Goal: Task Accomplishment & Management: Complete application form

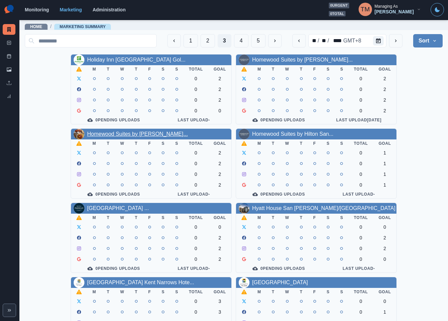
click at [119, 136] on link "Homewood Suites by Hilton Par..." at bounding box center [137, 134] width 101 height 6
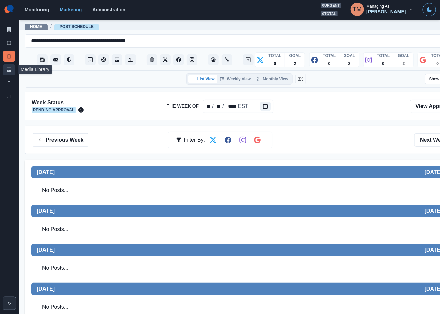
click at [6, 65] on link "Media Library" at bounding box center [9, 69] width 13 height 11
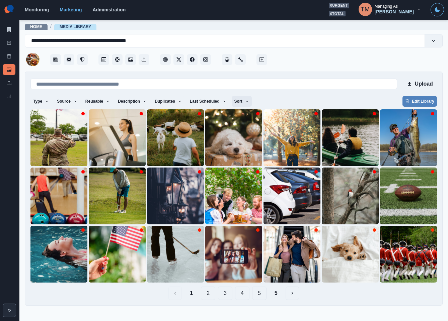
click at [245, 101] on icon "button" at bounding box center [247, 101] width 4 height 4
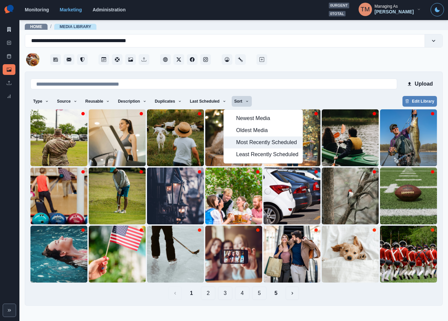
click at [248, 143] on span "Most Recently Scheduled" at bounding box center [267, 143] width 62 height 8
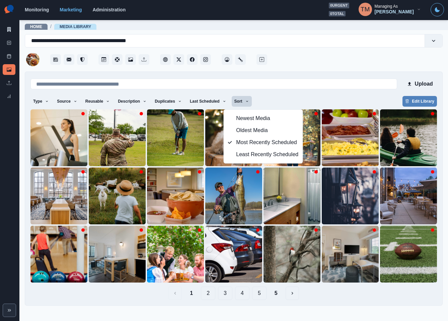
click at [277, 93] on div "Upload Type Any Image Video Source Any Upload Social Manager Found: Instagram F…" at bounding box center [233, 188] width 406 height 223
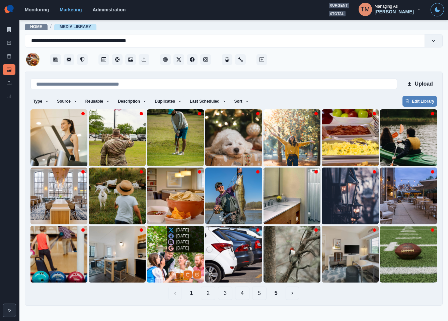
click at [163, 262] on img at bounding box center [175, 254] width 57 height 57
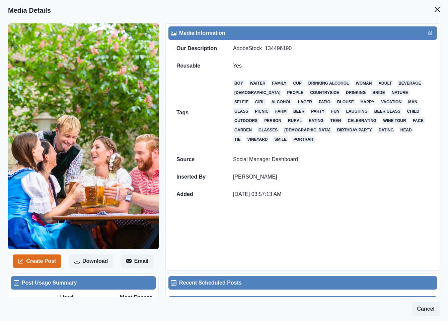
drag, startPoint x: 431, startPoint y: 8, endPoint x: 415, endPoint y: 39, distance: 35.3
click at [434, 11] on icon "Close" at bounding box center [436, 9] width 5 height 5
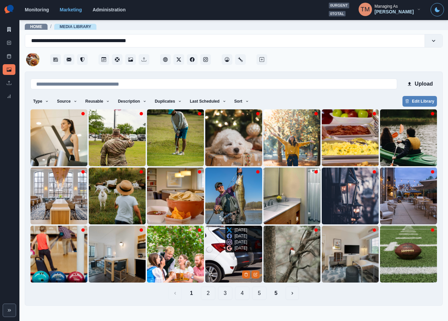
click at [215, 259] on img at bounding box center [233, 254] width 57 height 57
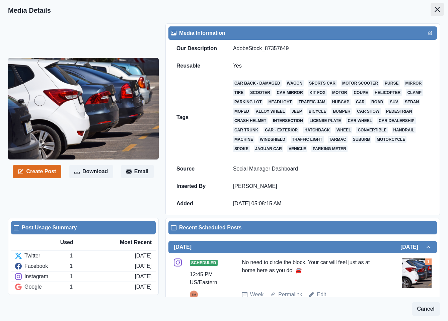
click at [430, 12] on button "Close" at bounding box center [436, 9] width 13 height 13
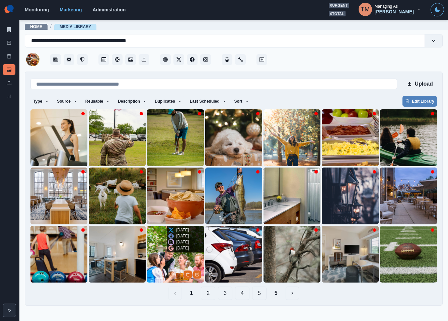
click at [162, 268] on img at bounding box center [175, 254] width 57 height 57
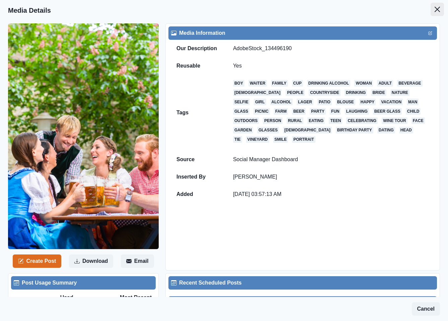
click at [430, 12] on button "Close" at bounding box center [436, 9] width 13 height 13
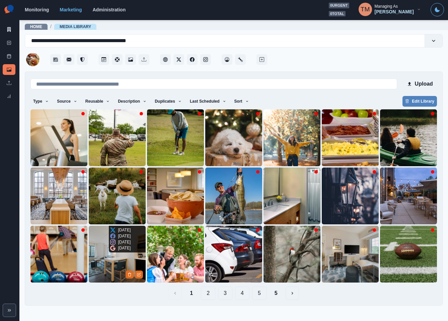
click at [110, 256] on img at bounding box center [117, 254] width 57 height 57
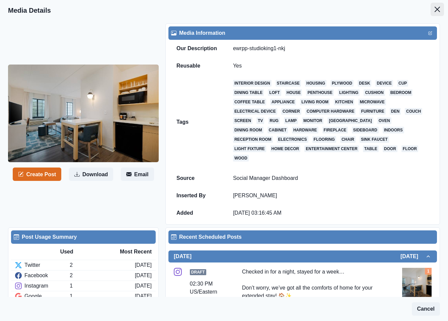
click at [430, 13] on button "Close" at bounding box center [436, 9] width 13 height 13
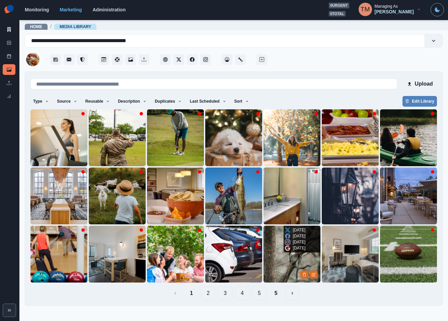
click at [282, 259] on img at bounding box center [291, 254] width 57 height 57
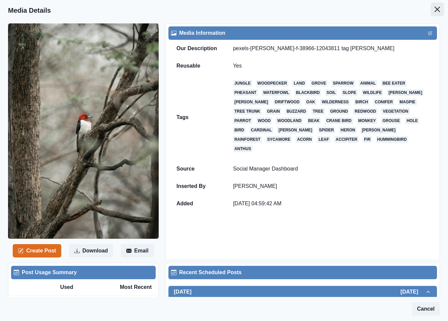
click at [432, 9] on button "Close" at bounding box center [436, 9] width 13 height 13
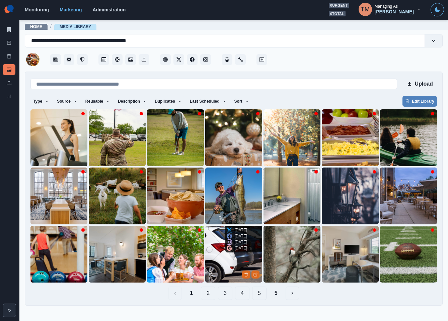
click at [222, 269] on img at bounding box center [233, 254] width 57 height 57
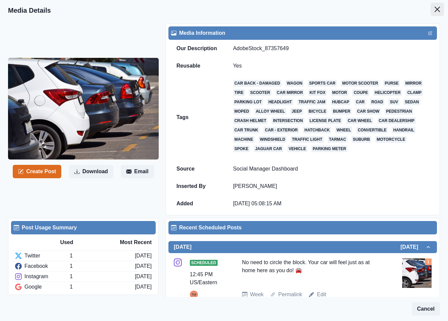
click at [434, 9] on icon "Close" at bounding box center [436, 9] width 5 height 5
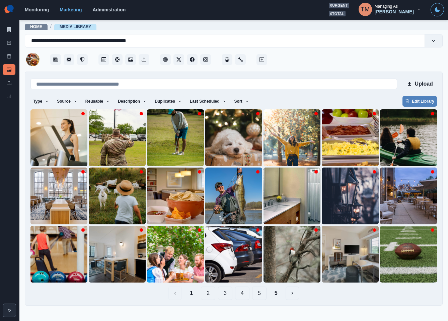
click at [276, 294] on button "5" at bounding box center [276, 293] width 14 height 13
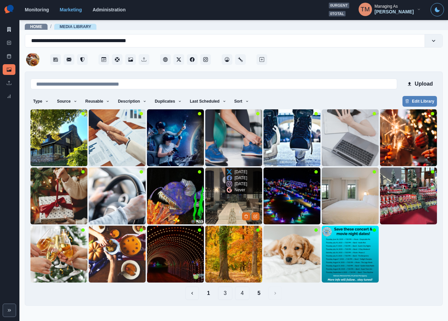
click at [221, 206] on img at bounding box center [233, 196] width 57 height 57
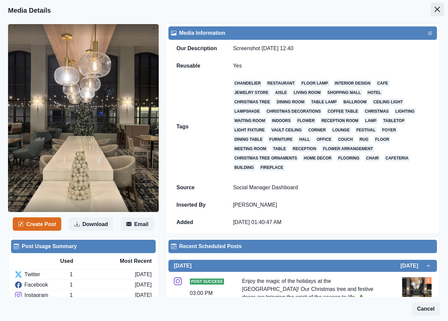
click at [434, 10] on icon "Close" at bounding box center [436, 9] width 5 height 5
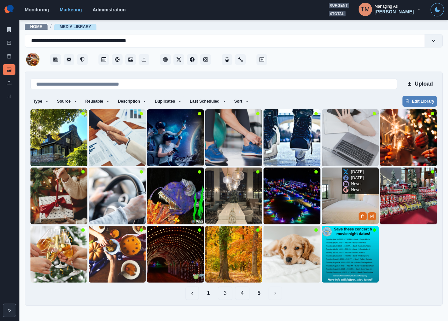
click at [337, 204] on img at bounding box center [350, 196] width 57 height 57
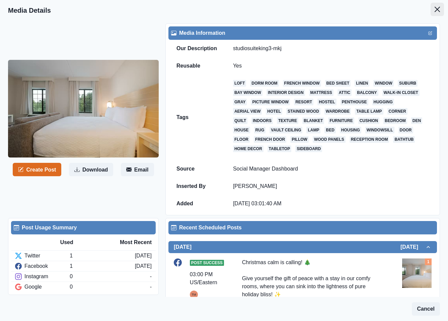
click at [434, 8] on icon "Close" at bounding box center [436, 9] width 5 height 5
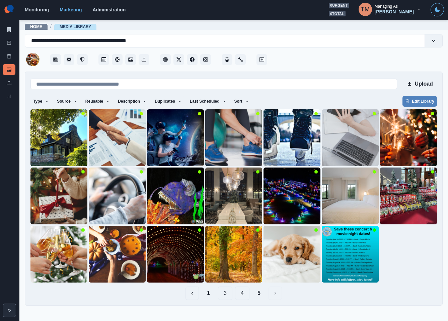
click at [245, 297] on button "4" at bounding box center [242, 293] width 14 height 13
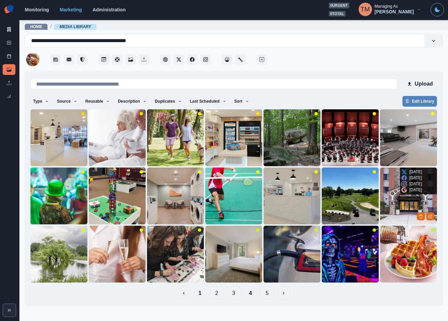
click at [392, 198] on img at bounding box center [408, 196] width 57 height 57
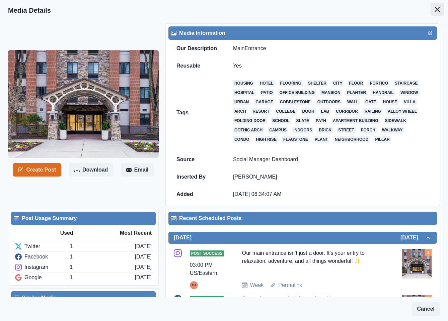
click at [435, 10] on button "Close" at bounding box center [436, 9] width 13 height 13
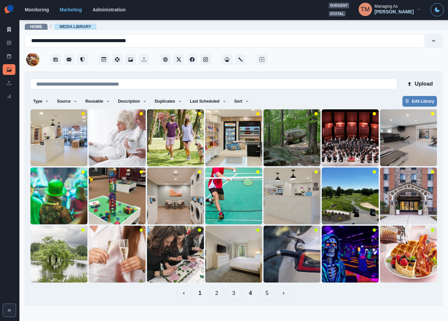
click at [268, 295] on button "5" at bounding box center [267, 293] width 14 height 13
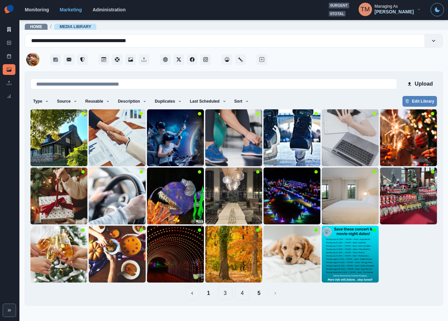
click at [230, 295] on button "3" at bounding box center [225, 293] width 14 height 13
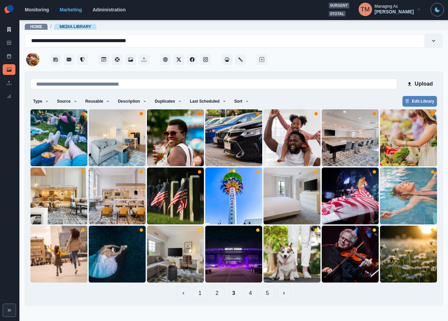
click at [252, 296] on button "4" at bounding box center [250, 293] width 14 height 13
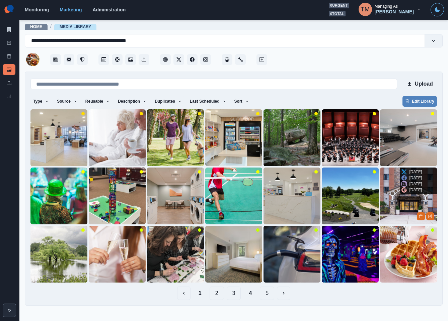
click at [416, 210] on img at bounding box center [408, 196] width 57 height 57
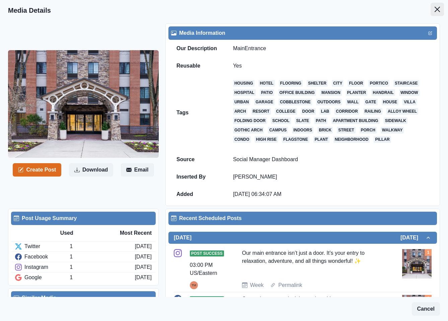
click at [434, 8] on icon "Close" at bounding box center [436, 9] width 5 height 5
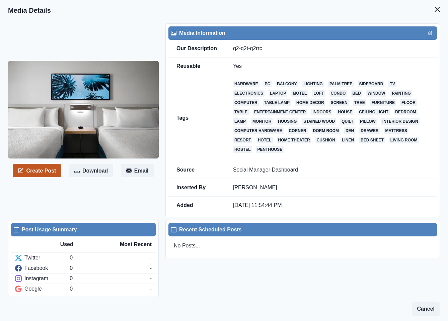
click at [29, 173] on button "Create Post" at bounding box center [37, 170] width 49 height 13
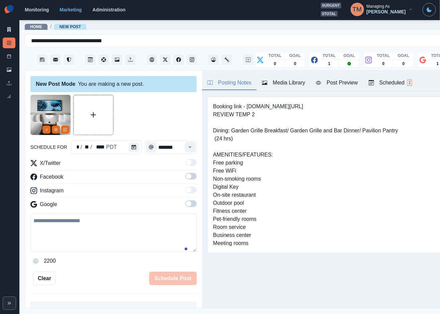
drag, startPoint x: 84, startPoint y: 236, endPoint x: 115, endPoint y: 197, distance: 50.7
click at [84, 237] on textarea at bounding box center [113, 233] width 166 height 38
paste textarea "**********"
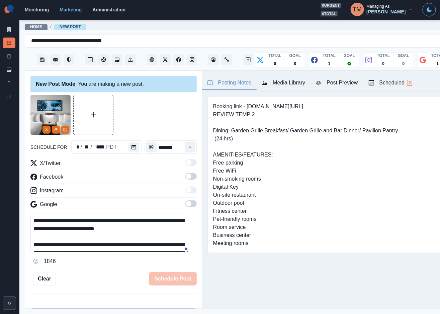
scroll to position [37, 0]
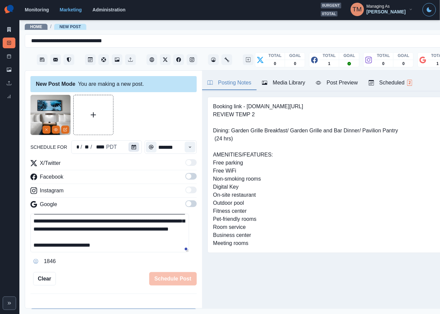
type textarea "**********"
click at [132, 146] on icon "Calendar" at bounding box center [134, 147] width 5 height 5
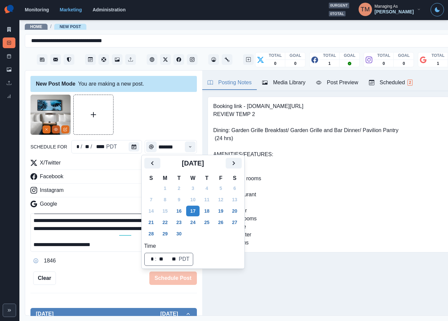
click at [59, 130] on button "View Media" at bounding box center [56, 130] width 8 height 8
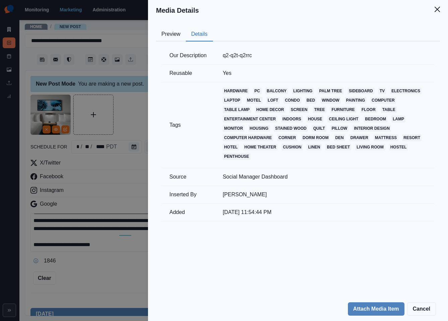
click at [199, 33] on button "Details" at bounding box center [199, 34] width 27 height 14
click at [130, 110] on div "Media Details Preview Details Our Description q2-q2t-q2rrc Reusable Yes Tags ha…" at bounding box center [224, 160] width 448 height 321
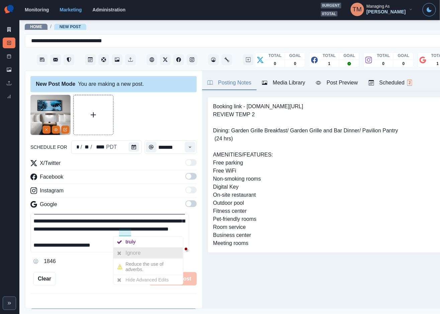
click at [128, 253] on div "Ignore" at bounding box center [135, 252] width 18 height 11
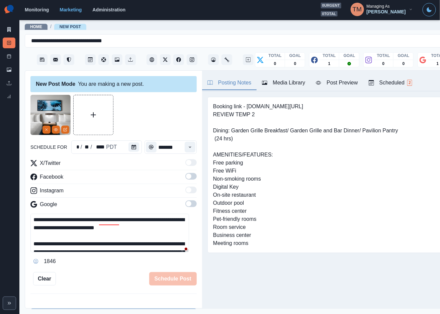
scroll to position [0, 0]
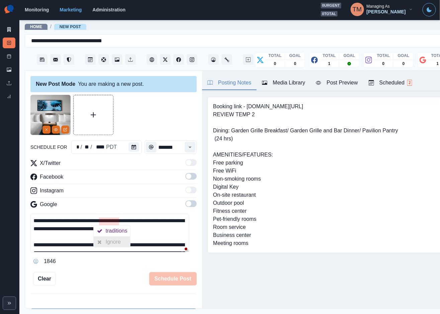
click at [109, 245] on div "Ignore" at bounding box center [115, 241] width 18 height 11
click at [185, 174] on span at bounding box center [190, 176] width 11 height 7
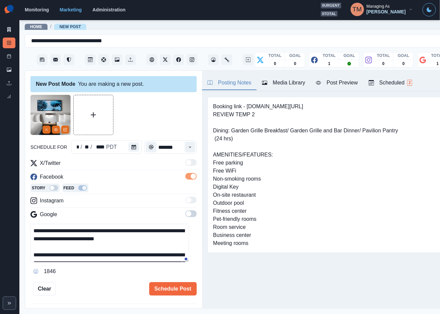
click at [188, 214] on span at bounding box center [190, 213] width 11 height 7
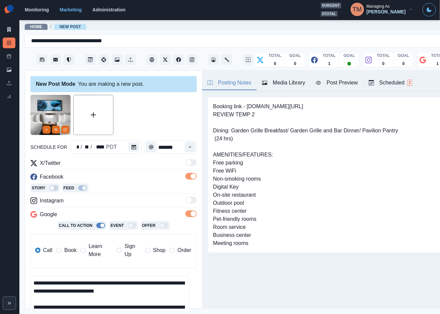
click at [70, 249] on span "Book" at bounding box center [70, 250] width 12 height 8
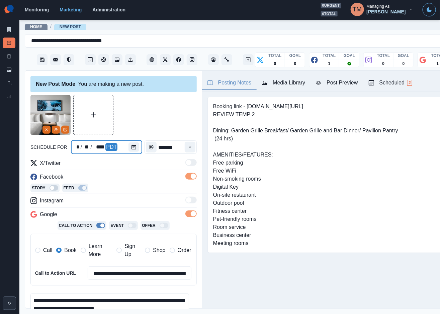
click at [135, 143] on div at bounding box center [135, 146] width 13 height 13
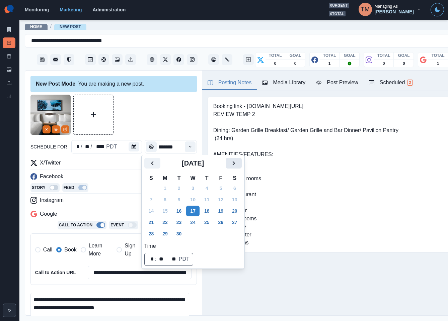
click at [234, 159] on button "Next" at bounding box center [234, 163] width 16 height 11
click at [234, 159] on icon "Next" at bounding box center [234, 163] width 8 height 8
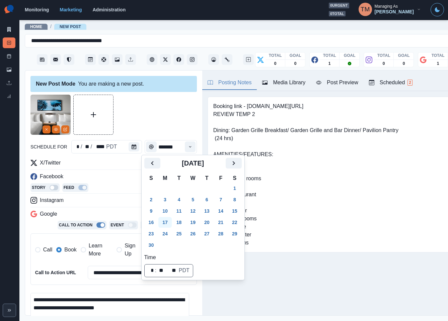
click at [166, 220] on button "17" at bounding box center [164, 222] width 13 height 11
click at [148, 125] on div at bounding box center [113, 115] width 166 height 40
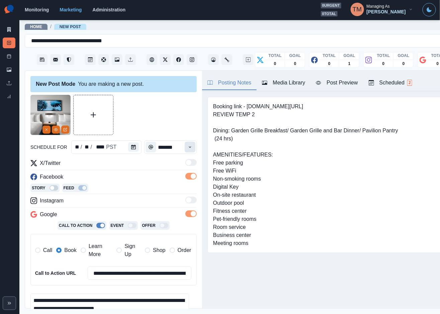
click at [188, 146] on icon "Time" at bounding box center [190, 147] width 5 height 5
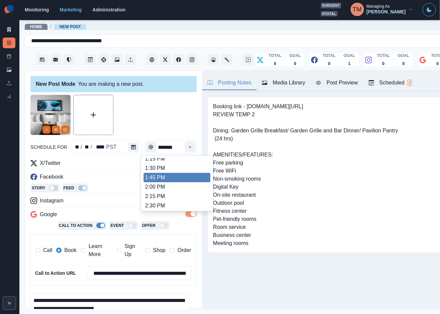
click at [170, 179] on li "1:45 PM" at bounding box center [177, 177] width 67 height 9
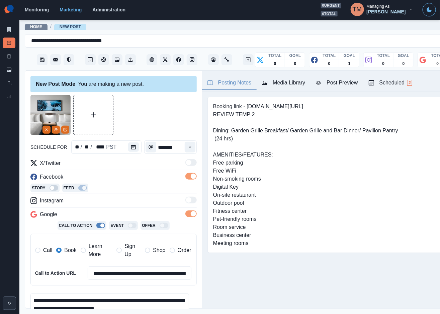
type input "*******"
click at [346, 80] on div "Post Preview" at bounding box center [337, 83] width 42 height 8
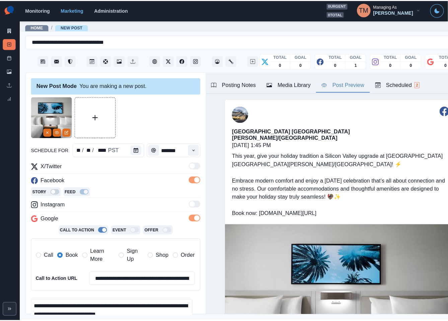
scroll to position [95, 0]
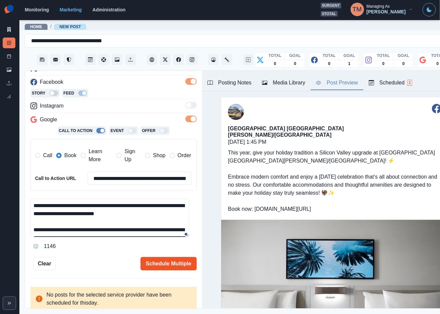
click at [151, 261] on button "Schedule Multiple" at bounding box center [169, 263] width 56 height 13
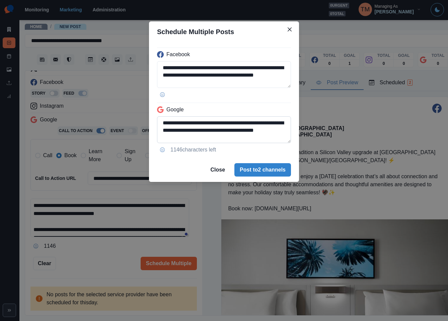
scroll to position [68, 0]
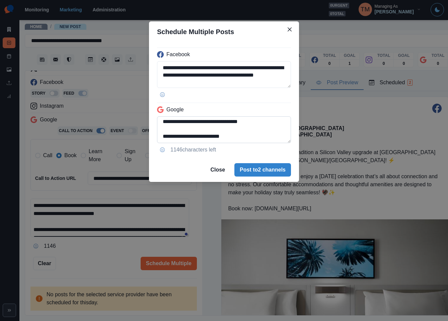
drag, startPoint x: 214, startPoint y: 125, endPoint x: 273, endPoint y: 142, distance: 62.0
click at [273, 142] on textarea "**********" at bounding box center [224, 129] width 134 height 27
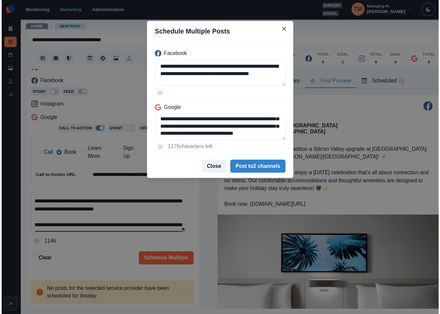
scroll to position [53, 0]
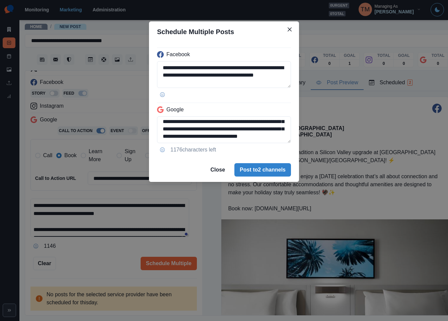
type textarea "**********"
click at [107, 263] on div "**********" at bounding box center [224, 160] width 448 height 321
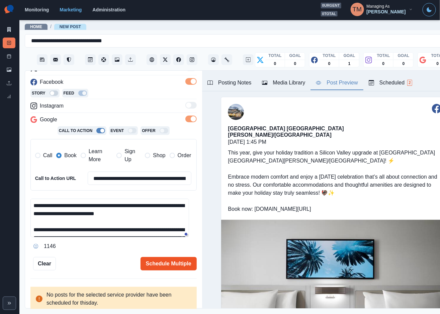
click at [162, 267] on button "Schedule Multiple" at bounding box center [169, 263] width 56 height 13
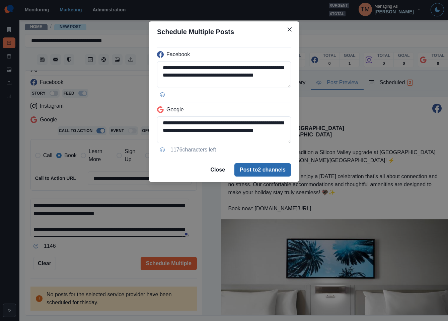
click at [279, 171] on button "Post to 2 channels" at bounding box center [262, 169] width 57 height 13
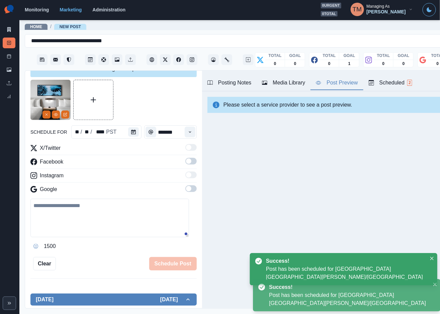
scroll to position [0, 0]
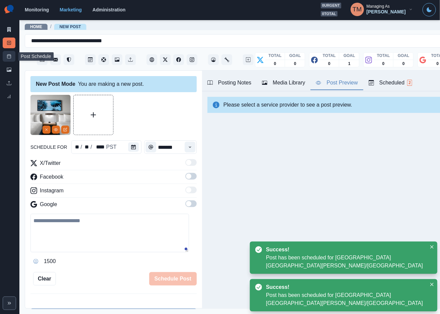
click at [6, 56] on link "Post Schedule" at bounding box center [9, 56] width 13 height 11
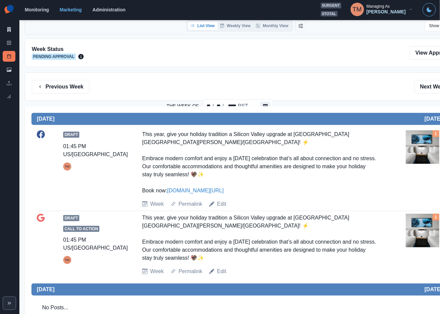
scroll to position [50, 0]
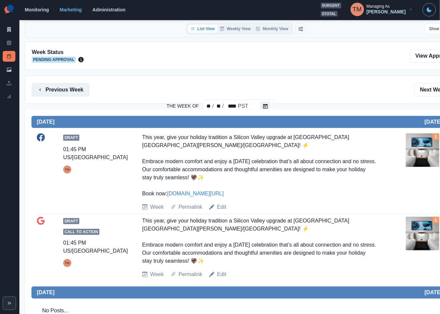
drag, startPoint x: 65, startPoint y: 87, endPoint x: 7, endPoint y: 118, distance: 66.4
click at [64, 87] on button "Previous Week" at bounding box center [61, 89] width 58 height 13
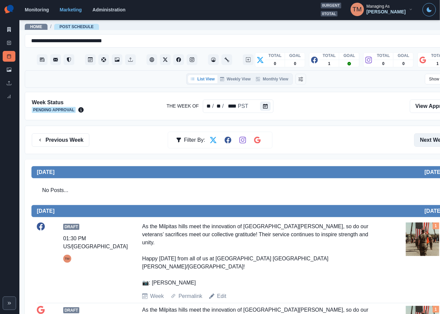
click at [425, 140] on button "Next Week" at bounding box center [437, 139] width 47 height 13
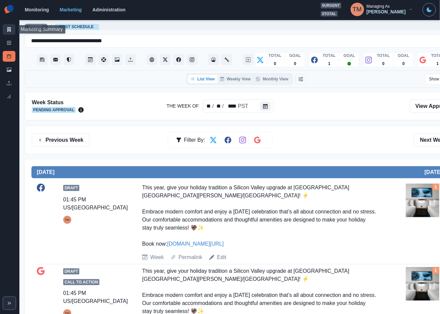
click at [8, 25] on link "Marketing Summary" at bounding box center [9, 29] width 13 height 11
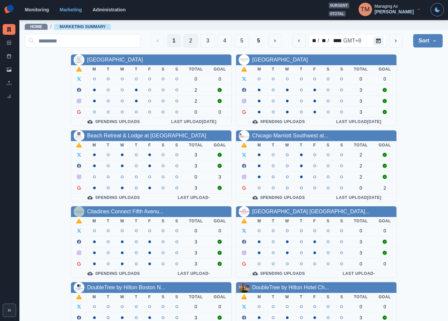
click at [183, 42] on button "2" at bounding box center [190, 40] width 14 height 13
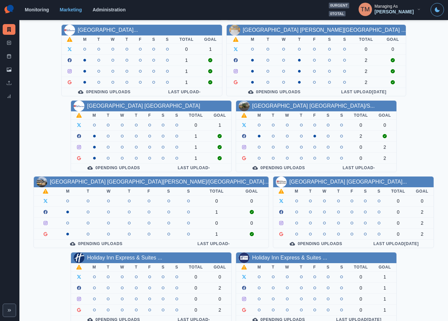
scroll to position [197, 0]
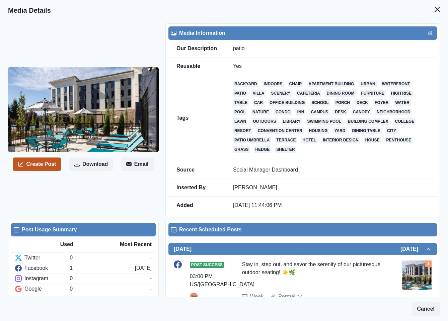
click at [49, 164] on button "Create Post" at bounding box center [37, 164] width 49 height 13
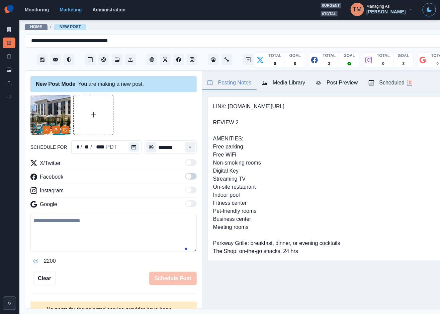
click at [107, 230] on textarea at bounding box center [113, 233] width 166 height 38
paste textarea "**********"
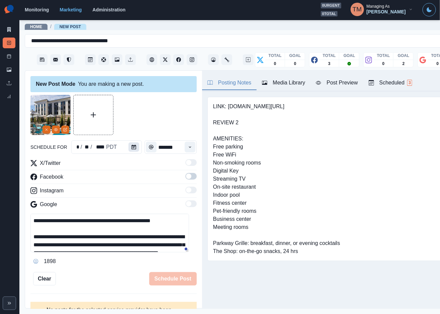
type textarea "**********"
click at [132, 146] on icon "Calendar" at bounding box center [134, 147] width 5 height 5
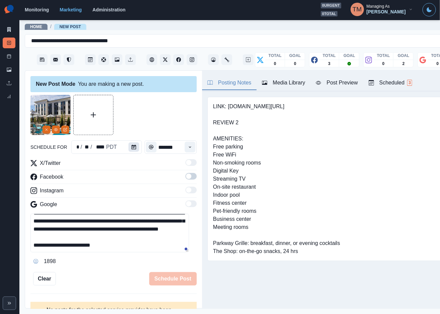
scroll to position [29, 0]
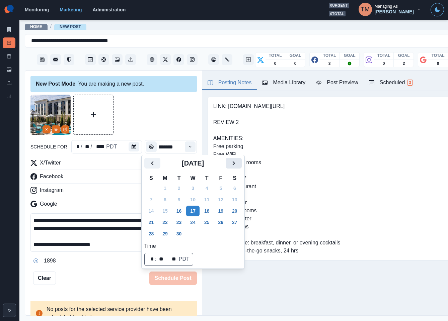
click at [235, 160] on icon "Next" at bounding box center [234, 163] width 8 height 8
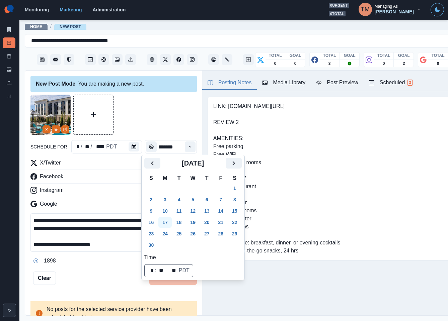
click at [168, 224] on button "17" at bounding box center [164, 222] width 13 height 11
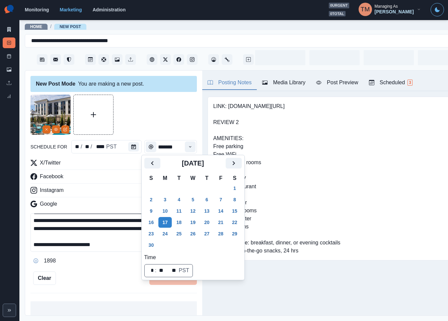
click at [147, 105] on div at bounding box center [113, 115] width 166 height 40
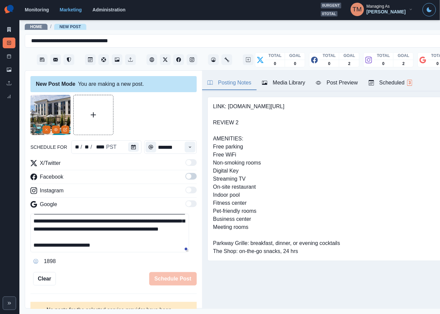
click at [187, 176] on span at bounding box center [190, 176] width 11 height 7
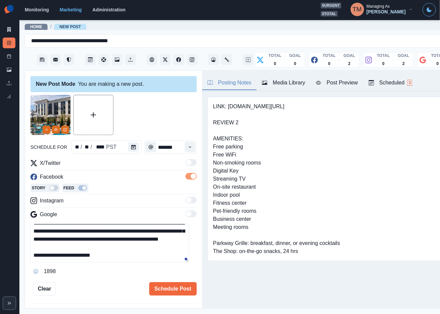
click at [347, 87] on button "Post Preview" at bounding box center [337, 83] width 53 height 14
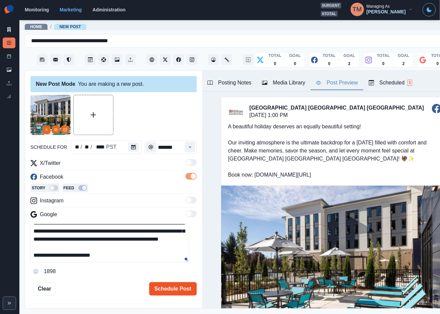
click at [177, 287] on button "Schedule Post" at bounding box center [173, 288] width 48 height 13
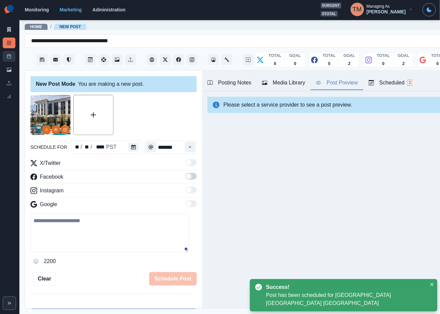
drag, startPoint x: 8, startPoint y: 55, endPoint x: 8, endPoint y: 49, distance: 6.0
click at [8, 54] on icon at bounding box center [9, 56] width 5 height 5
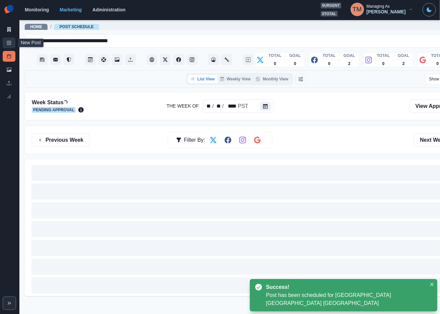
click at [9, 40] on icon at bounding box center [9, 42] width 5 height 5
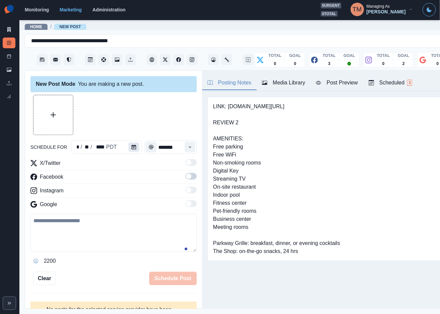
click at [132, 148] on icon "Calendar" at bounding box center [134, 147] width 5 height 5
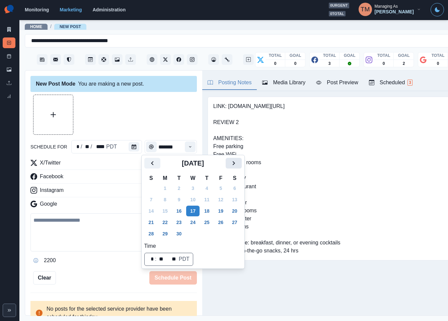
click at [235, 162] on icon "Next" at bounding box center [234, 163] width 8 height 8
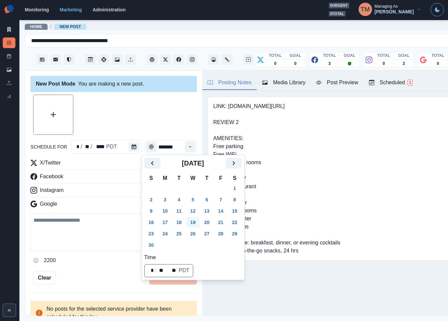
click at [192, 222] on button "19" at bounding box center [192, 222] width 13 height 11
click at [138, 117] on div at bounding box center [113, 115] width 166 height 40
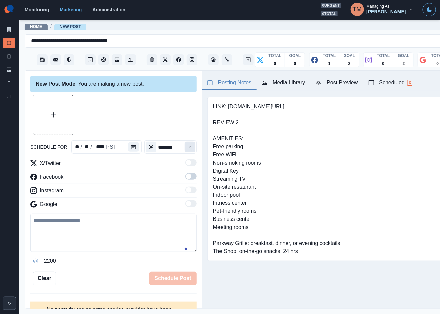
click at [188, 146] on icon "Time" at bounding box center [190, 147] width 5 height 5
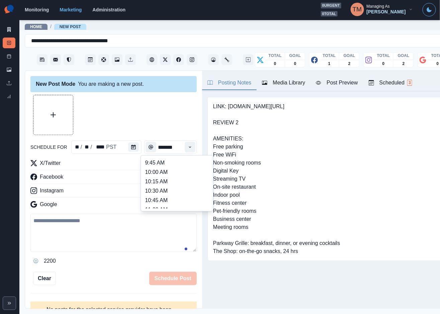
scroll to position [141, 0]
click at [167, 184] on li "12:15 PM" at bounding box center [177, 181] width 67 height 9
type input "********"
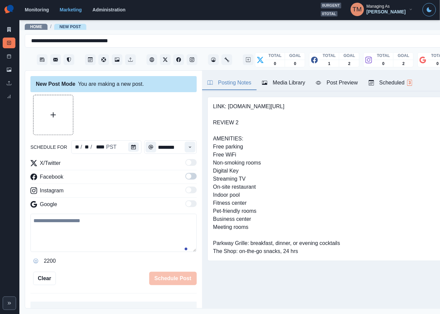
click at [185, 177] on span at bounding box center [190, 176] width 11 height 7
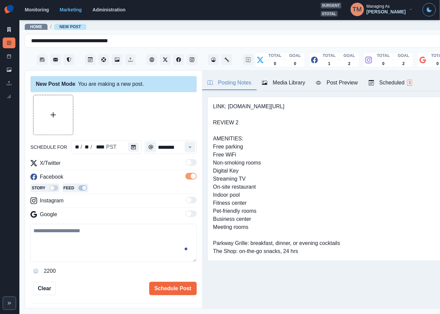
click at [91, 244] on textarea at bounding box center [113, 243] width 166 height 38
paste textarea "**********"
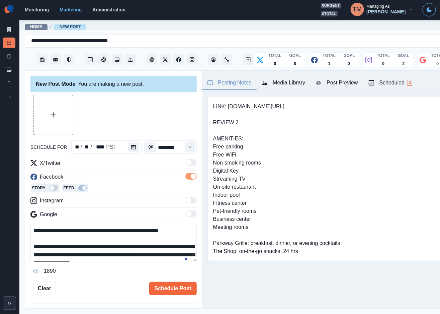
scroll to position [61, 0]
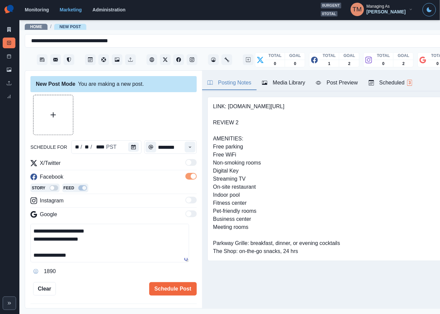
type textarea "**********"
click at [135, 117] on div at bounding box center [113, 115] width 166 height 40
click at [63, 119] on button "Upload Media" at bounding box center [52, 114] width 39 height 39
click at [348, 84] on div "Post Preview" at bounding box center [337, 83] width 42 height 8
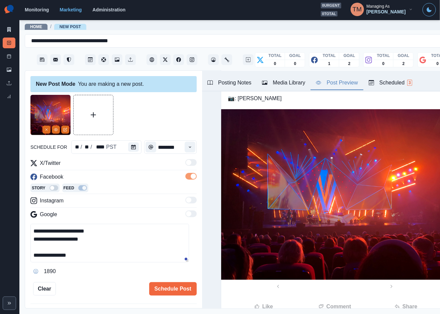
scroll to position [25, 0]
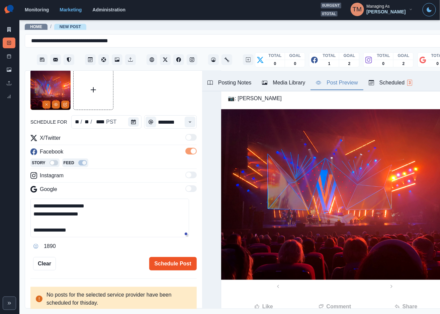
click at [171, 263] on button "Schedule Post" at bounding box center [173, 263] width 48 height 13
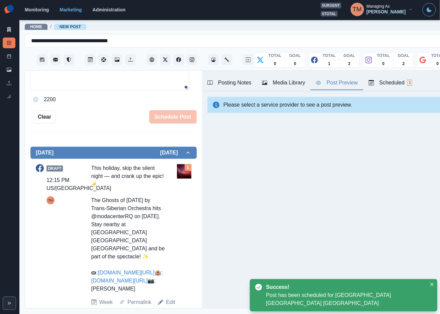
scroll to position [172, 0]
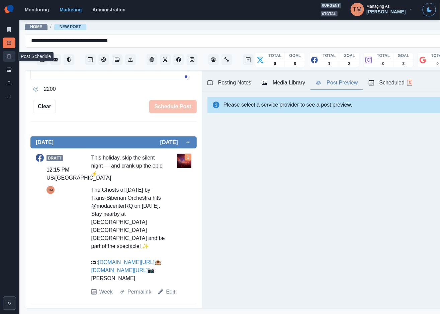
click at [7, 56] on icon at bounding box center [9, 56] width 5 height 5
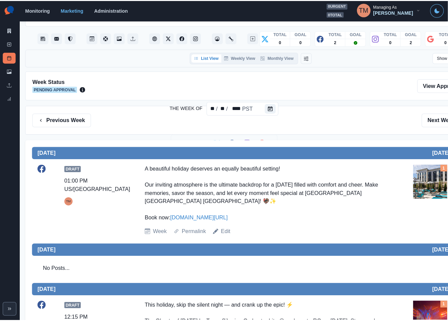
scroll to position [7, 0]
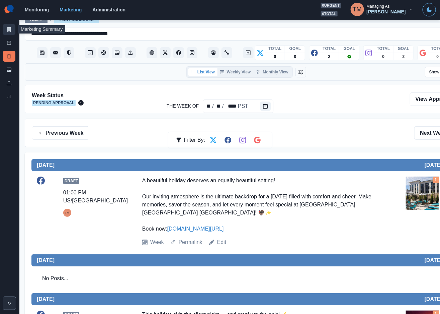
click at [9, 30] on icon at bounding box center [9, 29] width 4 height 5
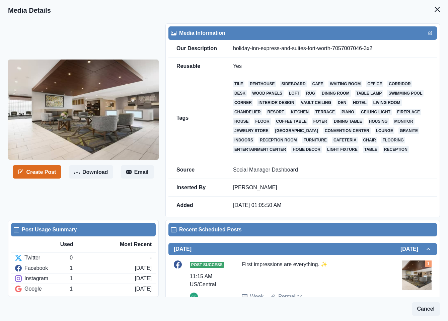
drag, startPoint x: 44, startPoint y: 180, endPoint x: 0, endPoint y: 163, distance: 47.1
click at [44, 179] on button "Create Post" at bounding box center [37, 171] width 49 height 13
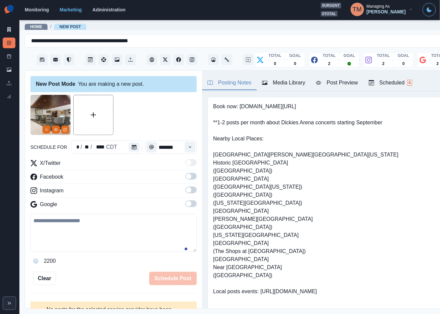
click at [127, 229] on textarea at bounding box center [113, 233] width 166 height 38
paste textarea "**********"
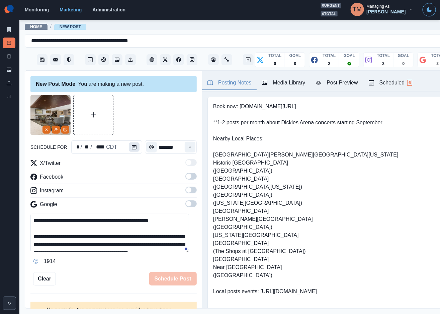
type textarea "**********"
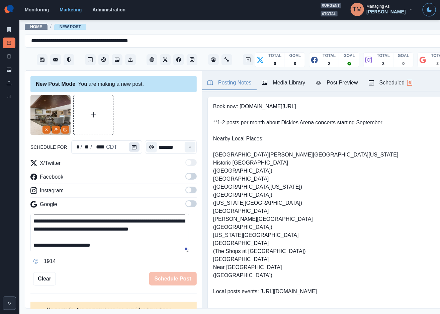
click at [132, 145] on icon "Calendar" at bounding box center [134, 147] width 5 height 5
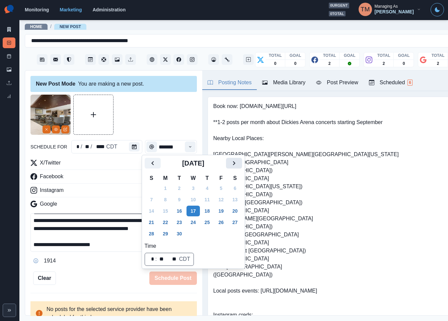
click at [236, 164] on icon "Next" at bounding box center [234, 163] width 8 height 8
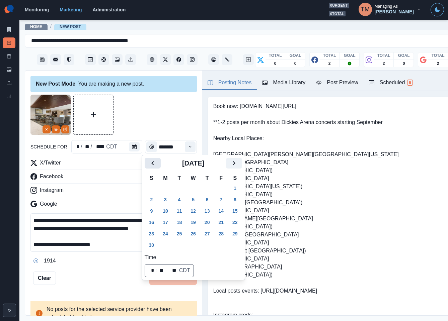
click at [164, 222] on button "17" at bounding box center [165, 222] width 13 height 11
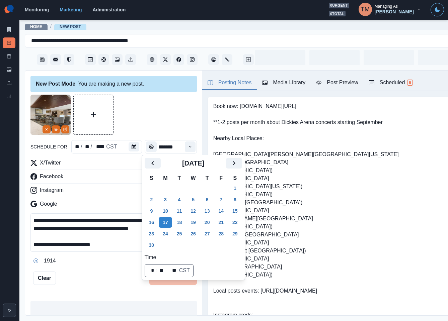
click at [149, 125] on div at bounding box center [113, 115] width 166 height 40
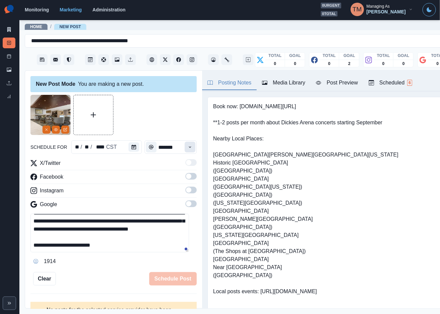
click at [188, 148] on icon "Time" at bounding box center [190, 147] width 5 height 5
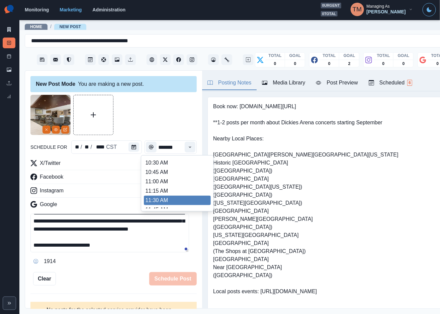
click at [163, 199] on ul "8:00 AM 8:15 AM 8:30 AM 8:45 AM 9:00 AM 9:15 AM 9:30 AM 9:45 AM 10:00 AM 10:15 …" at bounding box center [177, 183] width 67 height 50
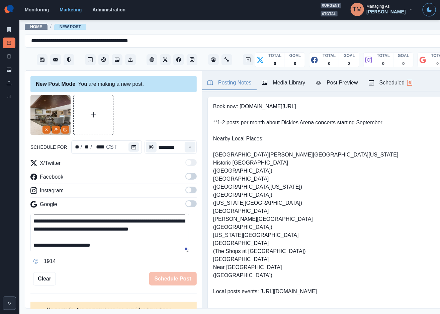
type input "********"
click at [185, 177] on span at bounding box center [190, 176] width 11 height 7
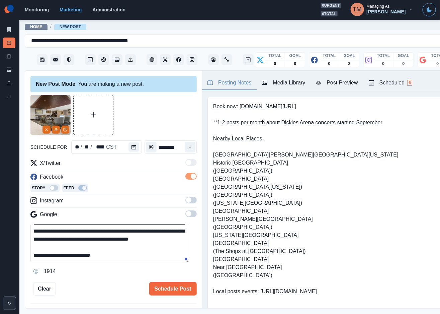
click at [186, 201] on span at bounding box center [188, 199] width 5 height 5
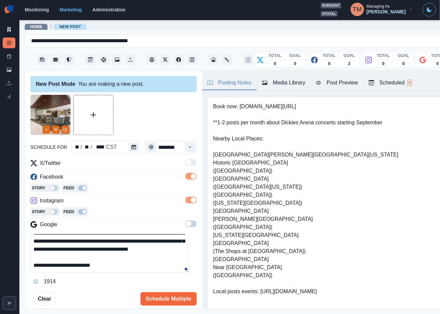
click at [186, 225] on span at bounding box center [188, 223] width 5 height 5
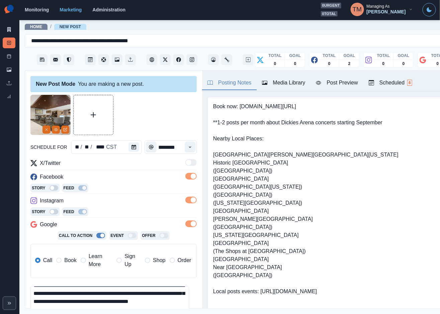
click at [67, 258] on span "Book" at bounding box center [70, 260] width 12 height 8
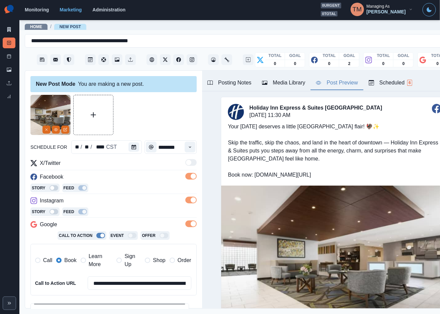
click at [348, 84] on div "Post Preview" at bounding box center [337, 83] width 42 height 8
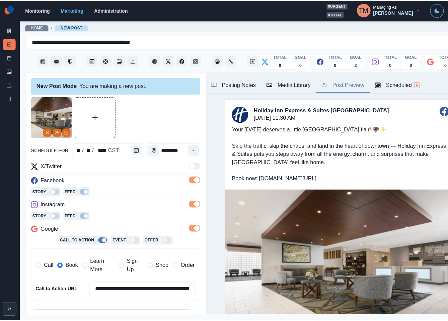
scroll to position [105, 0]
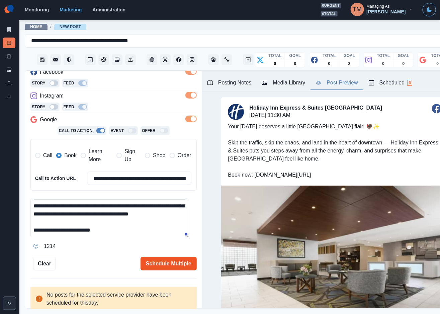
click at [165, 263] on button "Schedule Multiple" at bounding box center [169, 263] width 56 height 13
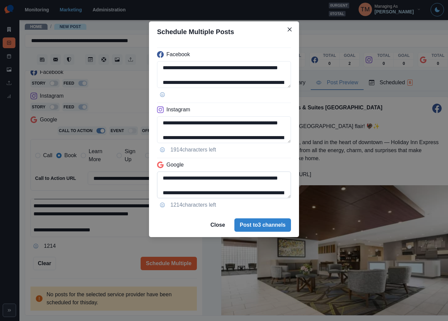
scroll to position [53, 0]
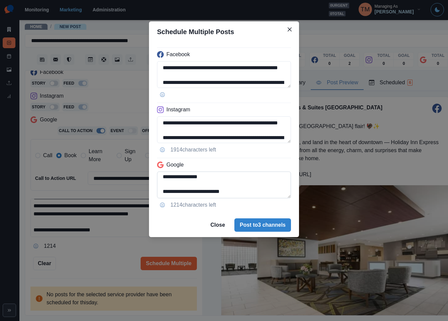
drag, startPoint x: 197, startPoint y: 180, endPoint x: 263, endPoint y: 197, distance: 68.2
click at [263, 197] on textarea "**********" at bounding box center [224, 185] width 134 height 27
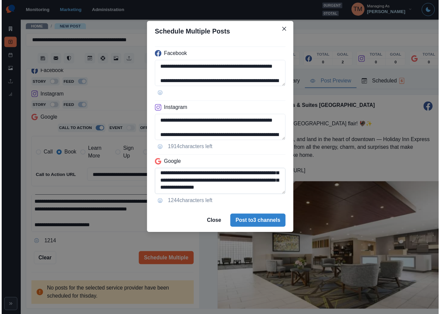
scroll to position [38, 0]
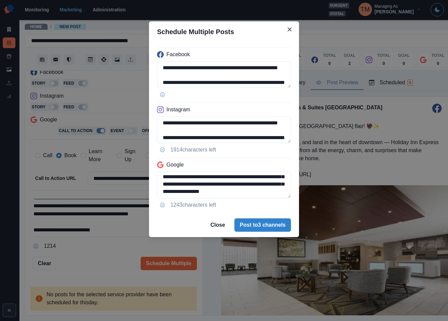
type textarea "**********"
click at [119, 216] on div "**********" at bounding box center [224, 160] width 448 height 321
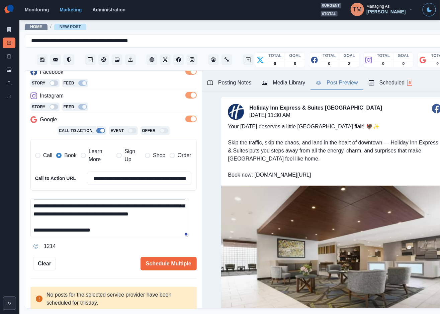
click at [118, 219] on textarea "**********" at bounding box center [109, 217] width 159 height 38
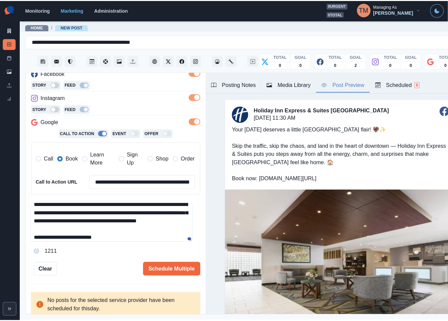
scroll to position [29, 0]
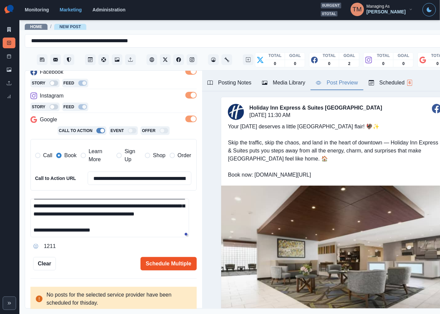
type textarea "**********"
click at [159, 266] on button "Schedule Multiple" at bounding box center [169, 263] width 56 height 13
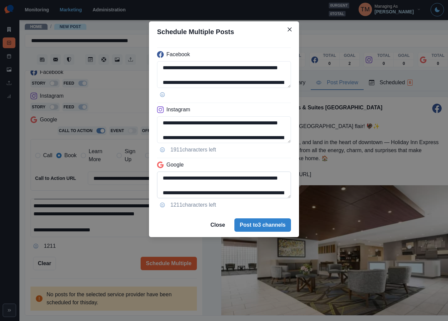
scroll to position [53, 0]
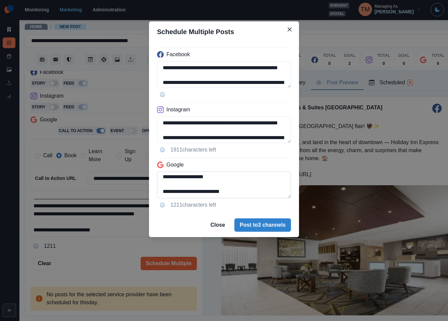
drag, startPoint x: 207, startPoint y: 180, endPoint x: 263, endPoint y: 198, distance: 59.1
click at [263, 198] on textarea "**********" at bounding box center [224, 185] width 134 height 27
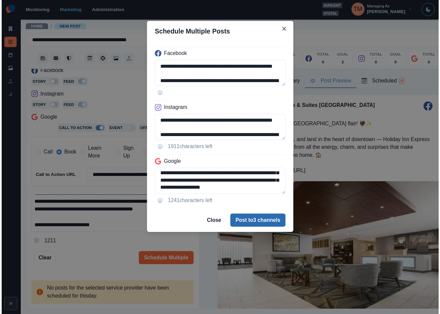
scroll to position [38, 0]
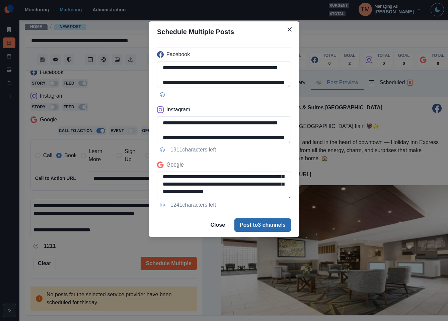
type textarea "**********"
click at [270, 226] on button "Post to 3 channels" at bounding box center [262, 225] width 57 height 13
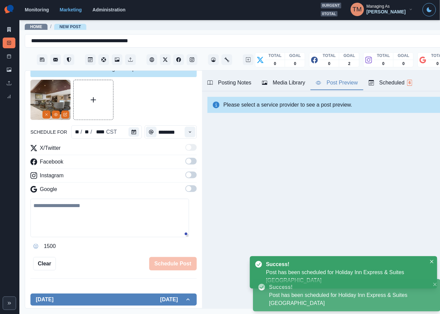
scroll to position [0, 0]
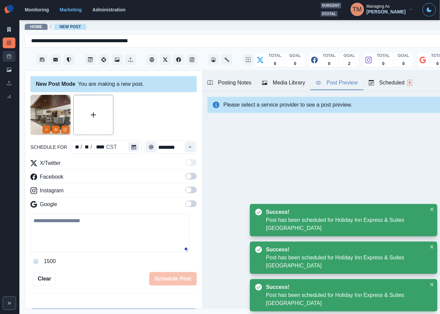
click at [7, 55] on icon at bounding box center [9, 56] width 5 height 5
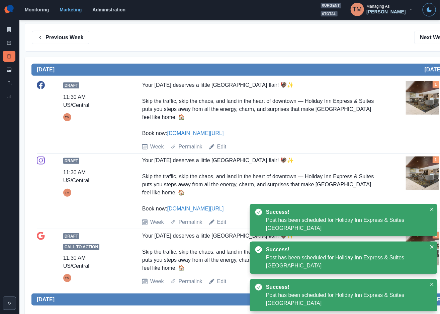
scroll to position [151, 0]
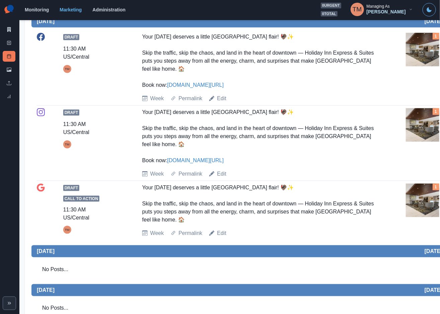
drag, startPoint x: 192, startPoint y: 161, endPoint x: 288, endPoint y: 9, distance: 179.5
click at [319, 71] on div "Draft 11:30 AM US/Central TM Your Thanksgiving deserves a little Fort Worth fla…" at bounding box center [246, 68] width 419 height 70
click at [9, 40] on icon at bounding box center [9, 42] width 5 height 5
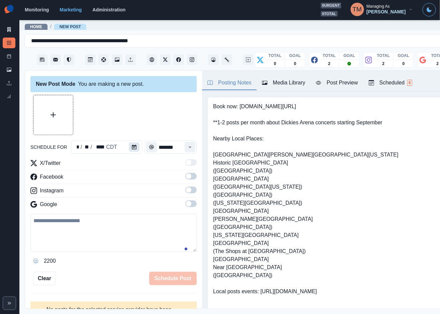
click at [133, 146] on icon "Calendar" at bounding box center [134, 147] width 5 height 5
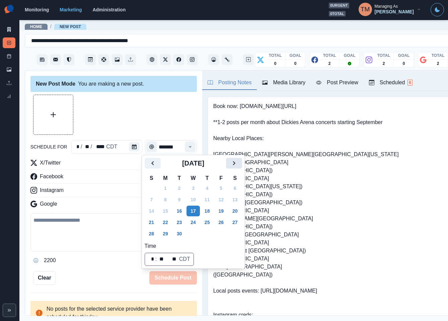
click at [234, 164] on icon "Next" at bounding box center [234, 163] width 2 height 4
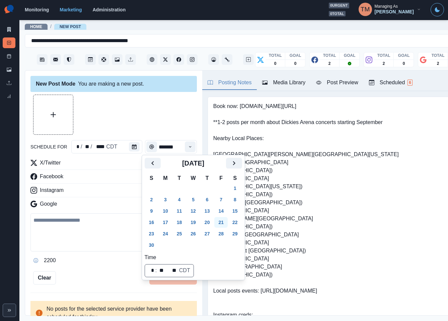
click at [222, 222] on button "21" at bounding box center [220, 222] width 13 height 11
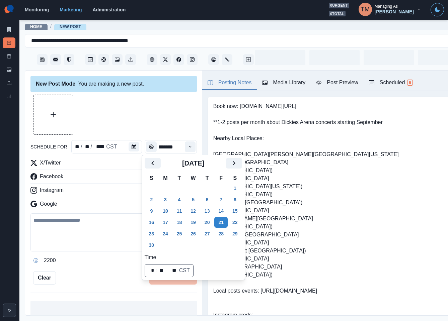
click at [149, 116] on div at bounding box center [113, 115] width 166 height 40
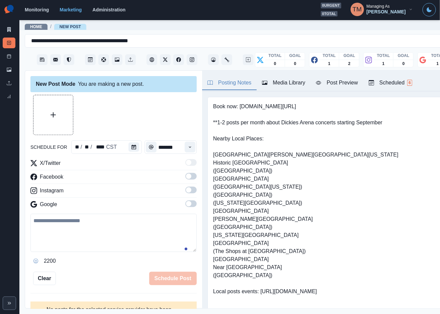
drag, startPoint x: 184, startPoint y: 177, endPoint x: 191, endPoint y: 203, distance: 27.4
click at [185, 179] on span at bounding box center [190, 176] width 11 height 7
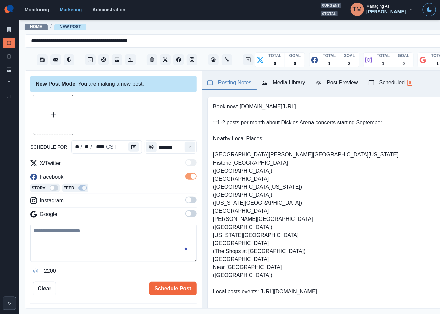
click at [185, 200] on span at bounding box center [190, 199] width 11 height 7
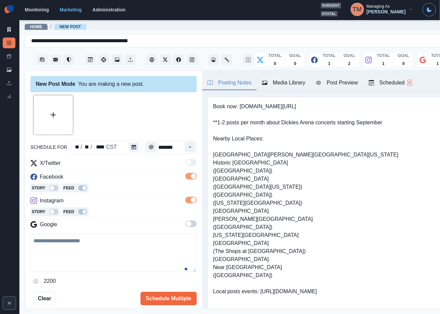
click at [187, 229] on label at bounding box center [190, 225] width 11 height 11
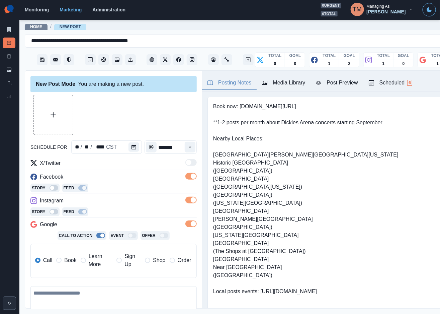
click at [191, 223] on span at bounding box center [193, 223] width 5 height 5
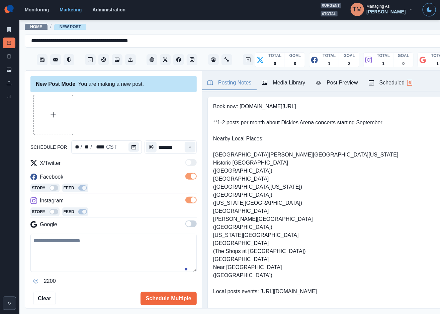
click at [186, 225] on span at bounding box center [190, 223] width 11 height 7
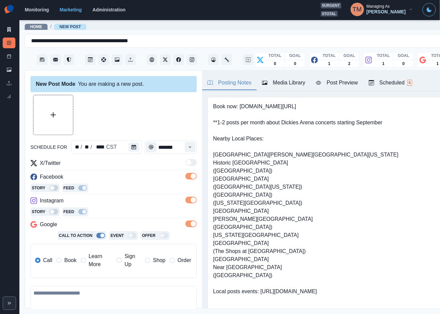
click at [73, 261] on span "Book" at bounding box center [70, 260] width 12 height 8
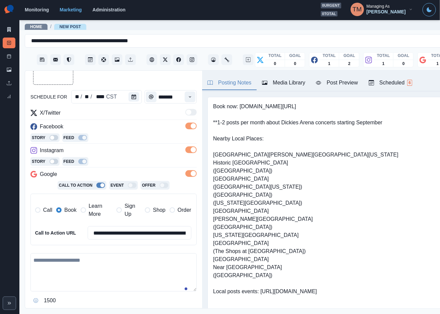
click at [87, 275] on textarea at bounding box center [113, 272] width 166 height 38
paste textarea "**********"
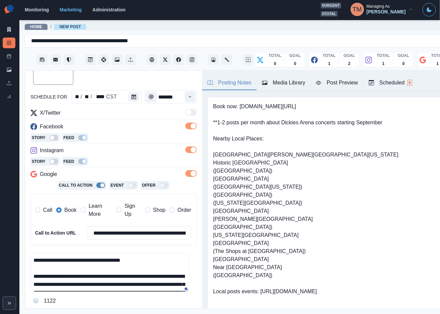
scroll to position [61, 0]
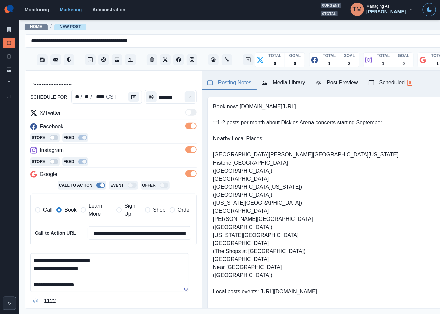
type textarea "**********"
click at [349, 84] on div "Post Preview" at bounding box center [337, 83] width 42 height 8
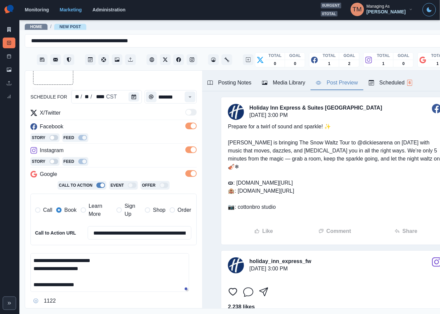
click at [51, 81] on button "Upload Media" at bounding box center [52, 64] width 39 height 39
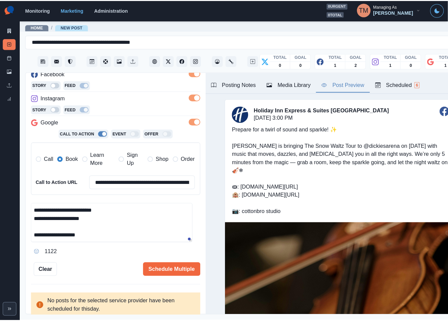
scroll to position [105, 0]
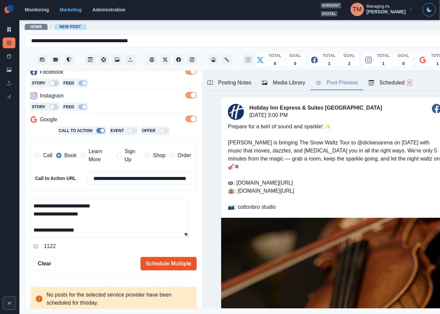
click at [168, 264] on button "Schedule Multiple" at bounding box center [169, 263] width 56 height 13
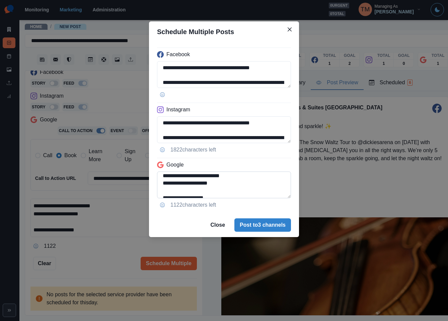
scroll to position [75, 0]
click at [282, 176] on textarea "**********" at bounding box center [224, 185] width 134 height 27
click at [162, 189] on textarea "**********" at bounding box center [224, 185] width 134 height 27
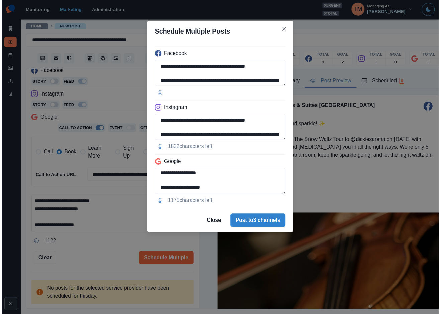
scroll to position [51, 0]
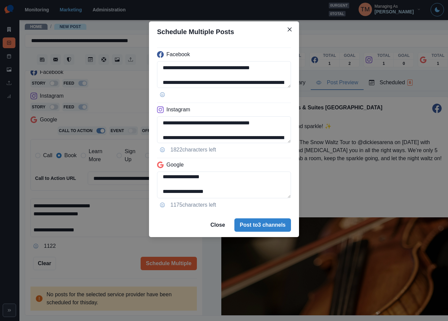
type textarea "**********"
click at [94, 258] on div "**********" at bounding box center [224, 160] width 448 height 321
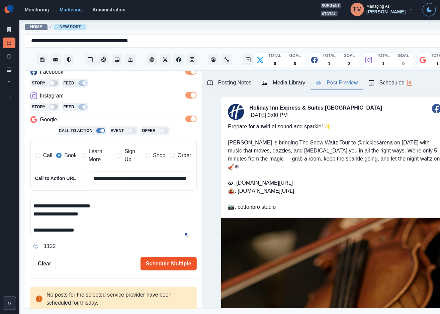
click at [154, 264] on button "Schedule Multiple" at bounding box center [169, 263] width 56 height 13
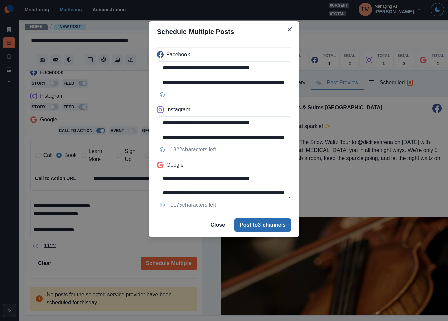
click at [276, 224] on button "Post to 3 channels" at bounding box center [262, 225] width 57 height 13
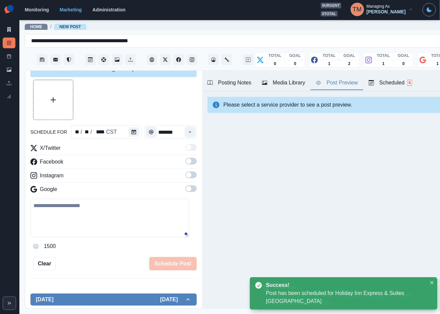
scroll to position [105, 0]
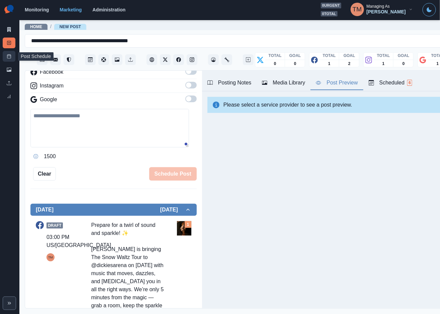
click at [5, 58] on link "Post Schedule" at bounding box center [9, 56] width 13 height 11
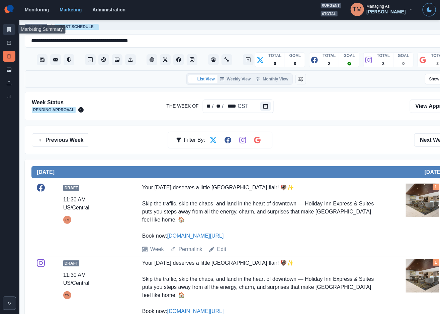
click at [5, 27] on link "Marketing Summary" at bounding box center [9, 29] width 13 height 11
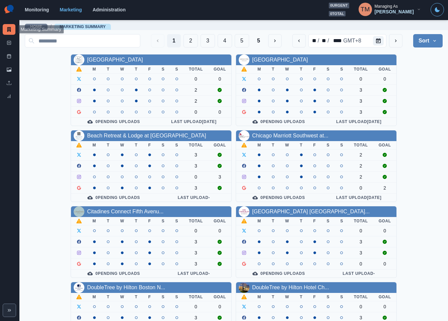
click at [427, 86] on div "AC Hotel Atlanta Downtown M T W T F S S Total Goal 0 0 2 2 0 0 0 Pending Upload…" at bounding box center [234, 280] width 418 height 452
